Goal: Information Seeking & Learning: Learn about a topic

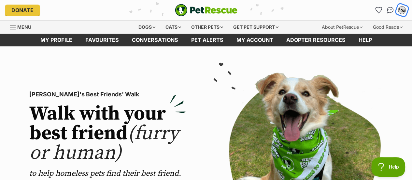
click at [401, 12] on div "ASK" at bounding box center [402, 10] width 8 height 8
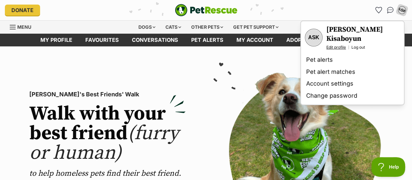
click at [339, 45] on link "Edit profile" at bounding box center [336, 47] width 20 height 5
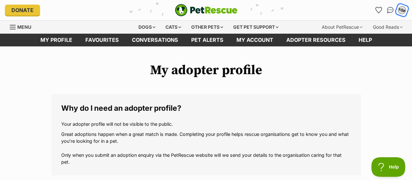
click at [401, 12] on div "ASK" at bounding box center [402, 10] width 8 height 8
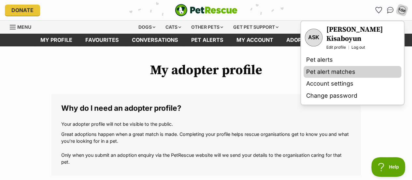
click at [343, 66] on link "Pet alert matches" at bounding box center [353, 72] width 98 height 12
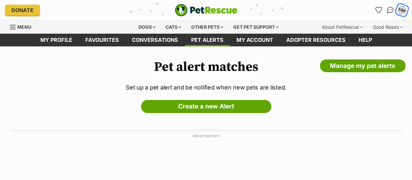
click at [398, 10] on div "ASK" at bounding box center [402, 10] width 8 height 8
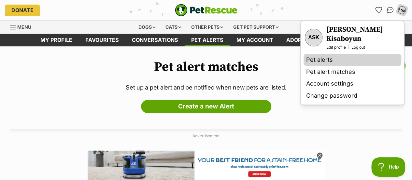
click at [324, 54] on link "Pet alerts" at bounding box center [353, 60] width 98 height 12
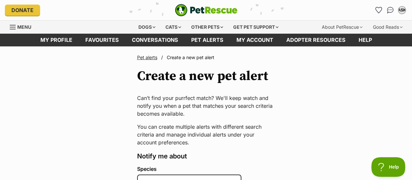
drag, startPoint x: 417, startPoint y: 22, endPoint x: 417, endPoint y: 18, distance: 4.2
click at [182, 12] on img "PetRescue" at bounding box center [206, 10] width 63 height 12
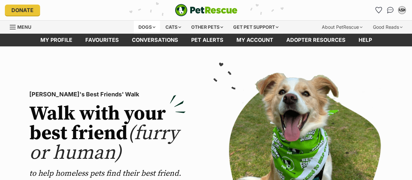
click at [148, 26] on div "Dogs" at bounding box center [147, 27] width 26 height 13
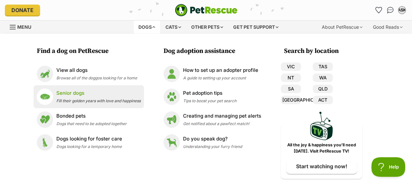
click at [65, 94] on p "Senior dogs" at bounding box center [98, 92] width 84 height 7
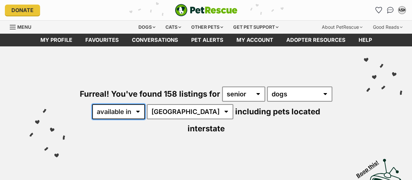
click at [121, 109] on select "available in located in" at bounding box center [118, 111] width 53 height 15
select select "disabled"
click at [93, 104] on select "available in located in" at bounding box center [118, 111] width 53 height 15
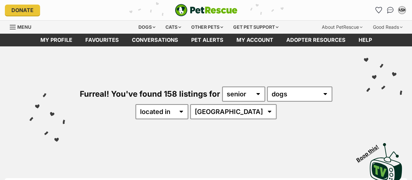
select select "[GEOGRAPHIC_DATA]"
click at [210, 104] on select "[GEOGRAPHIC_DATA] [GEOGRAPHIC_DATA] [GEOGRAPHIC_DATA] SA [GEOGRAPHIC_DATA] [GEO…" at bounding box center [233, 111] width 86 height 15
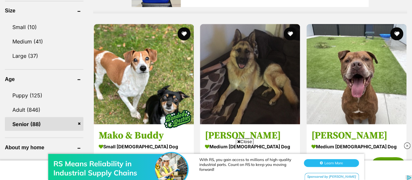
scroll to position [599, 0]
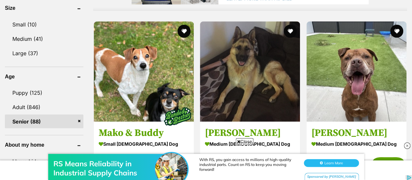
drag, startPoint x: 0, startPoint y: 0, endPoint x: 417, endPoint y: 70, distance: 422.6
click at [408, 145] on img at bounding box center [407, 145] width 7 height 7
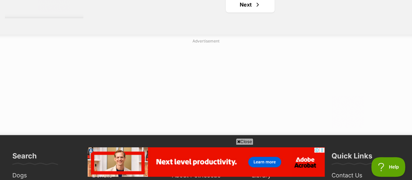
scroll to position [1592, 0]
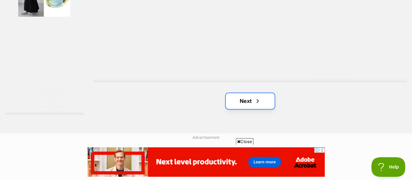
click at [256, 103] on span "Next page" at bounding box center [257, 101] width 7 height 8
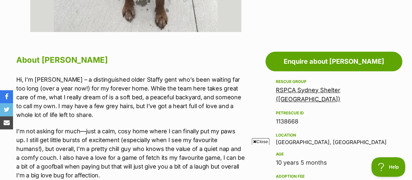
scroll to position [313, 0]
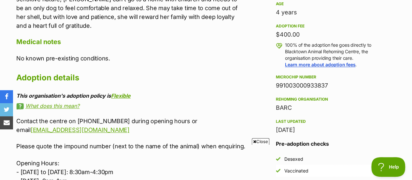
scroll to position [466, 0]
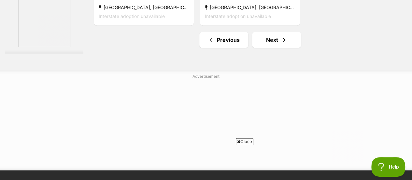
scroll to position [1583, 0]
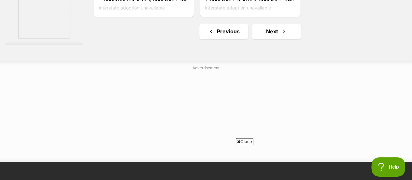
drag, startPoint x: 417, startPoint y: 35, endPoint x: 417, endPoint y: 153, distance: 117.9
click at [277, 30] on link "Next" at bounding box center [276, 31] width 49 height 16
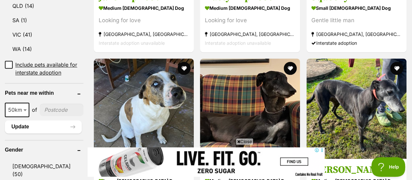
scroll to position [454, 0]
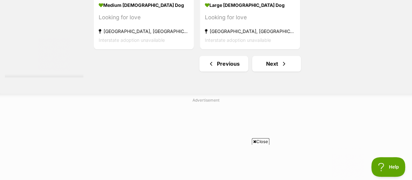
scroll to position [1620, 0]
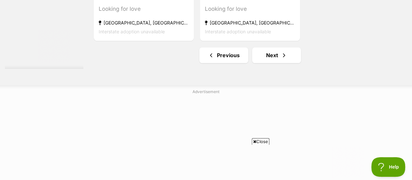
drag, startPoint x: 413, startPoint y: 125, endPoint x: 313, endPoint y: 17, distance: 147.3
click at [292, 55] on link "Next" at bounding box center [276, 55] width 49 height 16
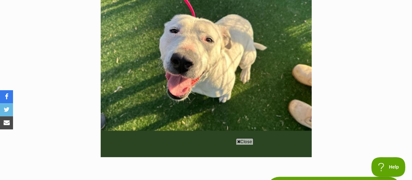
scroll to position [207, 0]
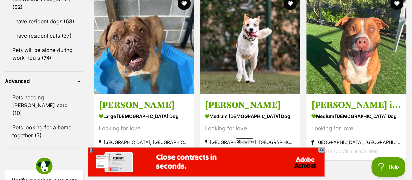
scroll to position [801, 0]
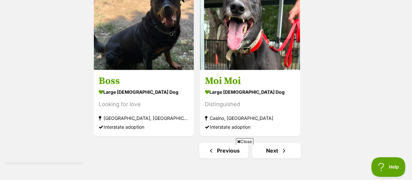
scroll to position [1495, 0]
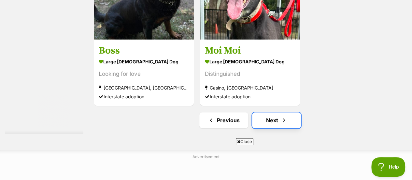
click at [285, 119] on span "Next page" at bounding box center [284, 120] width 7 height 8
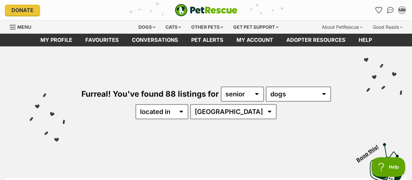
click at [217, 9] on img "PetRescue" at bounding box center [206, 10] width 63 height 12
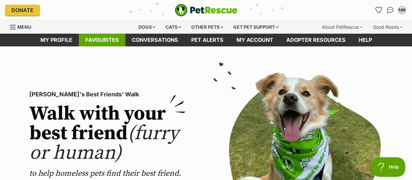
click at [111, 38] on link "Favourites" at bounding box center [102, 40] width 47 height 13
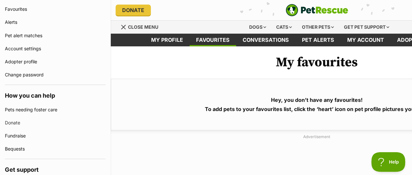
scroll to position [249, 0]
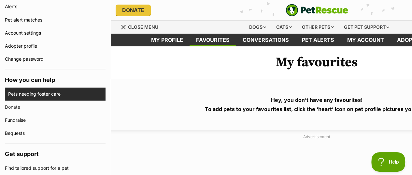
click at [56, 94] on link "Pets needing foster care" at bounding box center [56, 93] width 97 height 13
